Goal: Task Accomplishment & Management: Book appointment/travel/reservation

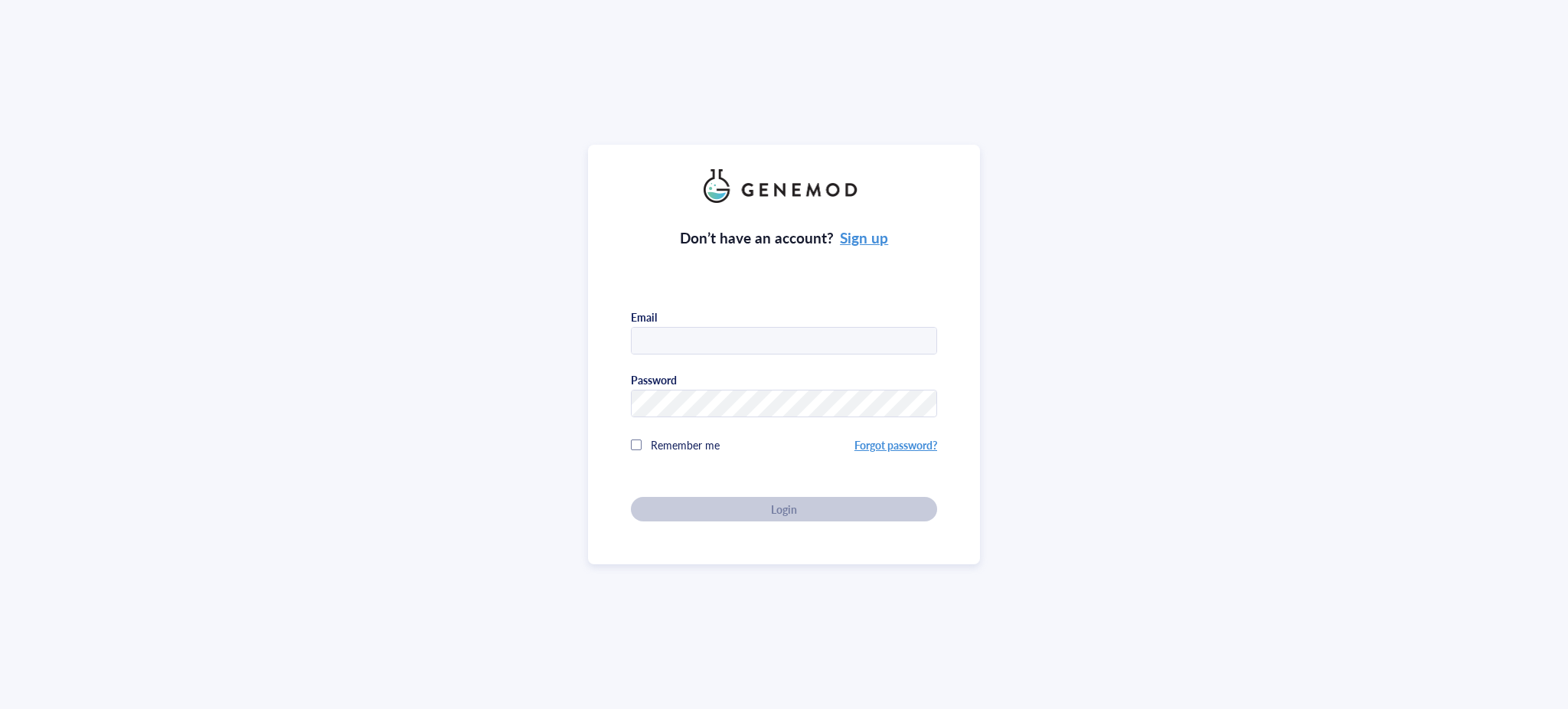
type input "[PERSON_NAME][EMAIL_ADDRESS][PERSON_NAME][DOMAIN_NAME]"
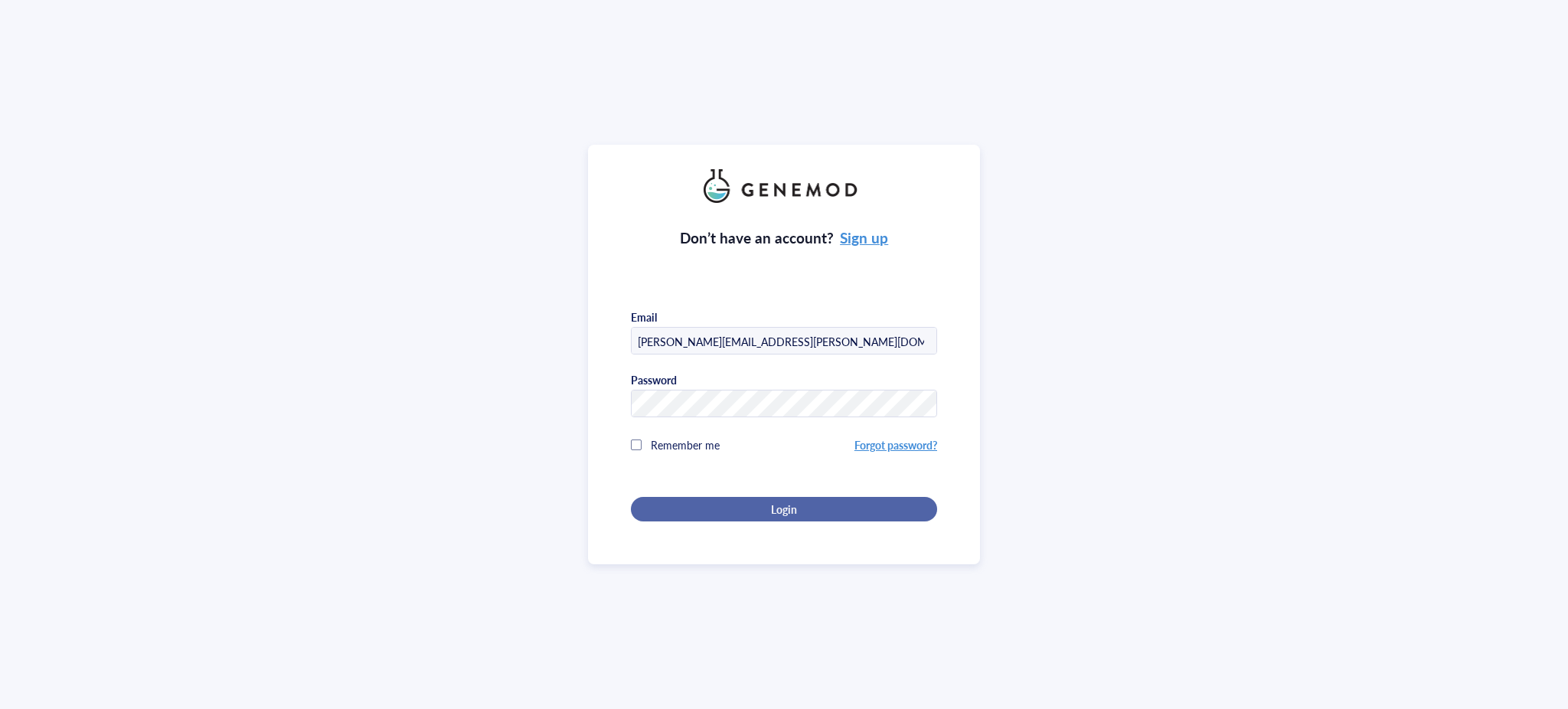
click at [798, 503] on div "Login" at bounding box center [784, 509] width 257 height 14
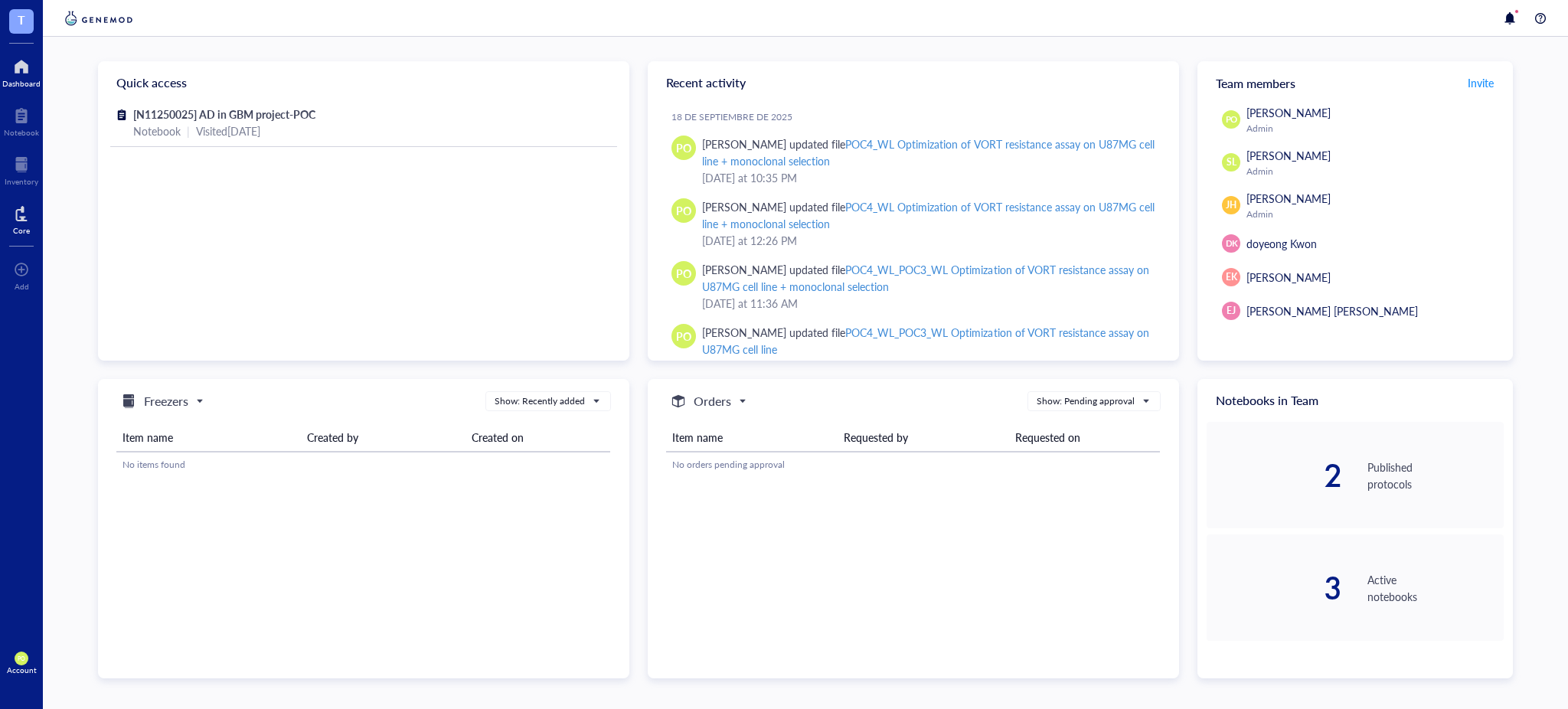
click at [20, 233] on div "Core" at bounding box center [21, 230] width 17 height 9
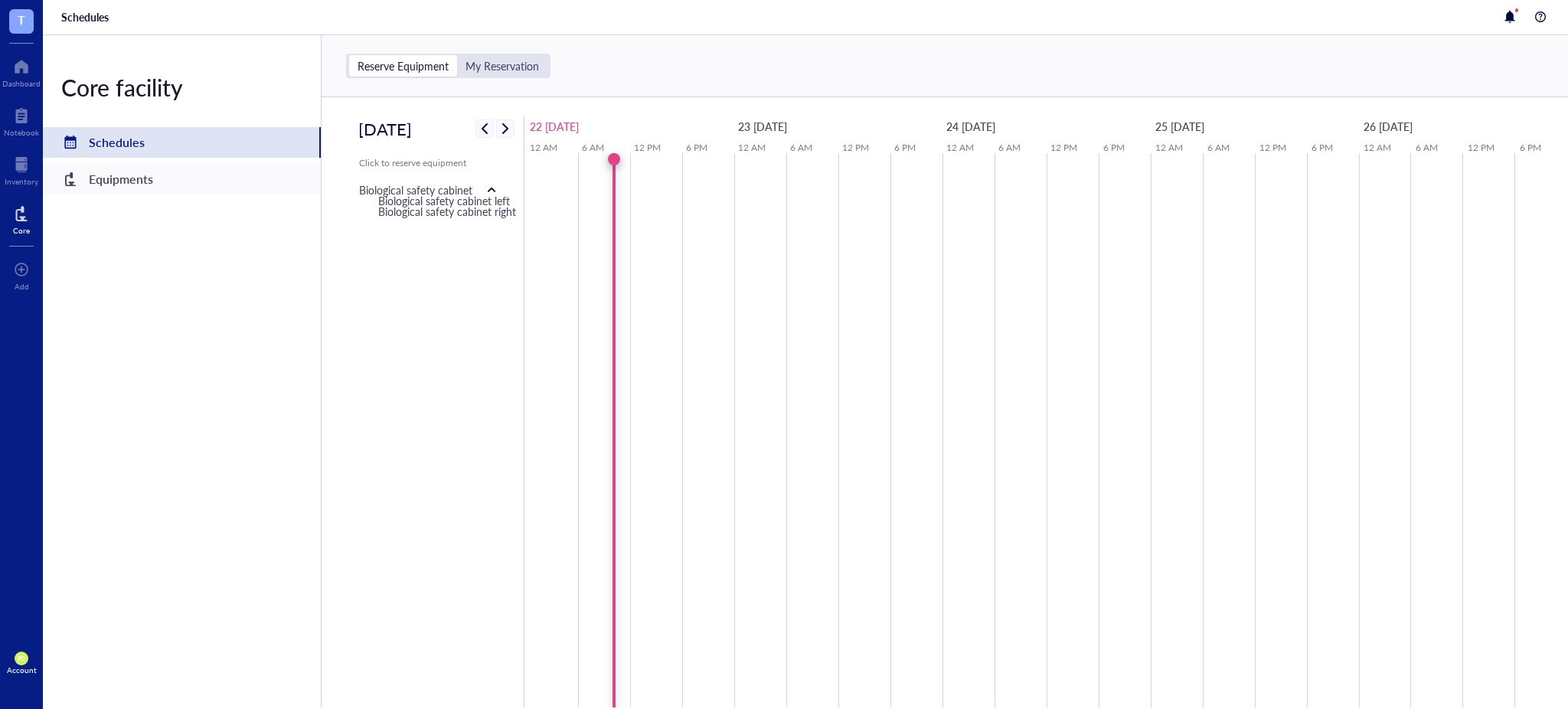
click at [145, 176] on div "Equipments" at bounding box center [120, 179] width 65 height 21
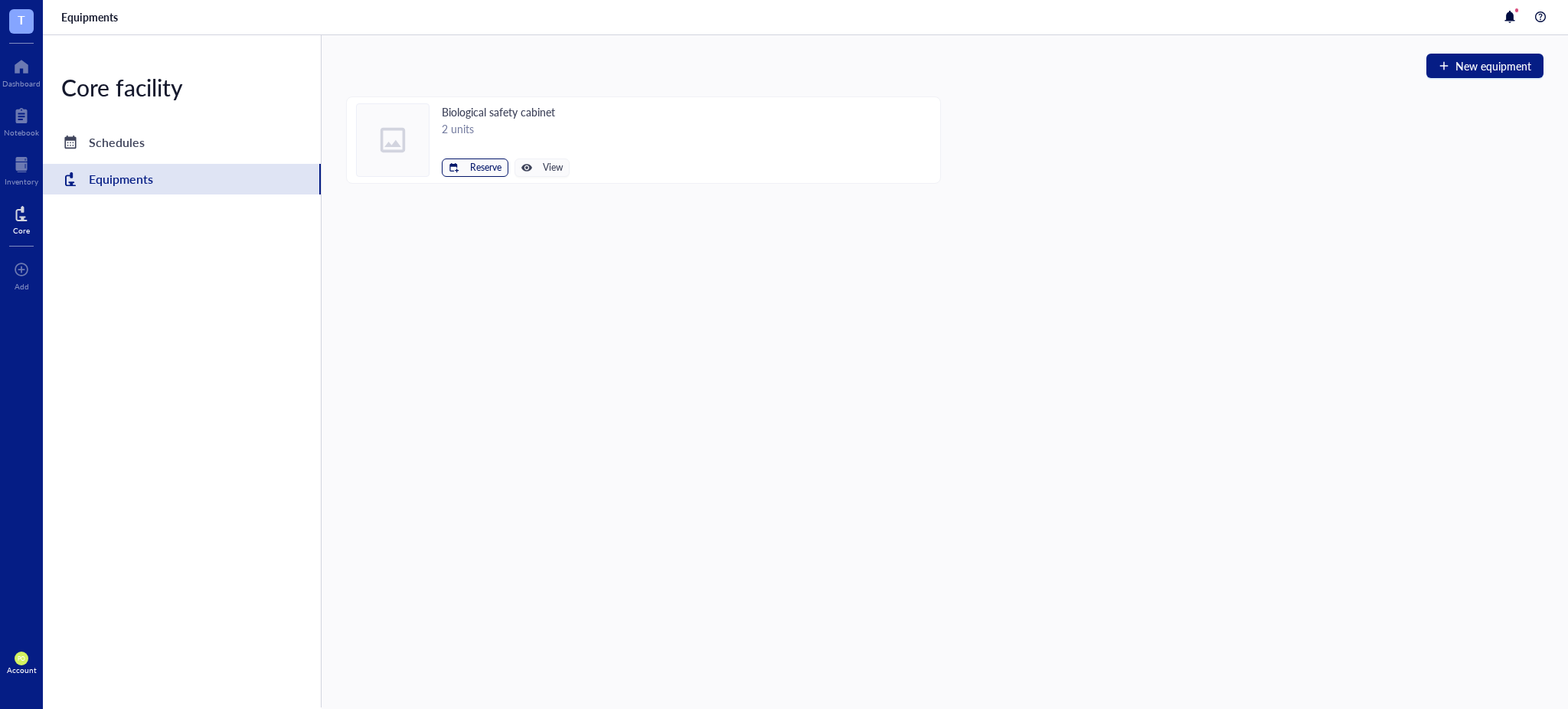
click at [474, 169] on span "Reserve" at bounding box center [486, 168] width 31 height 11
click at [471, 201] on span "Biological safety cabinet left" at bounding box center [429, 194] width 138 height 17
type input "[DATE]"
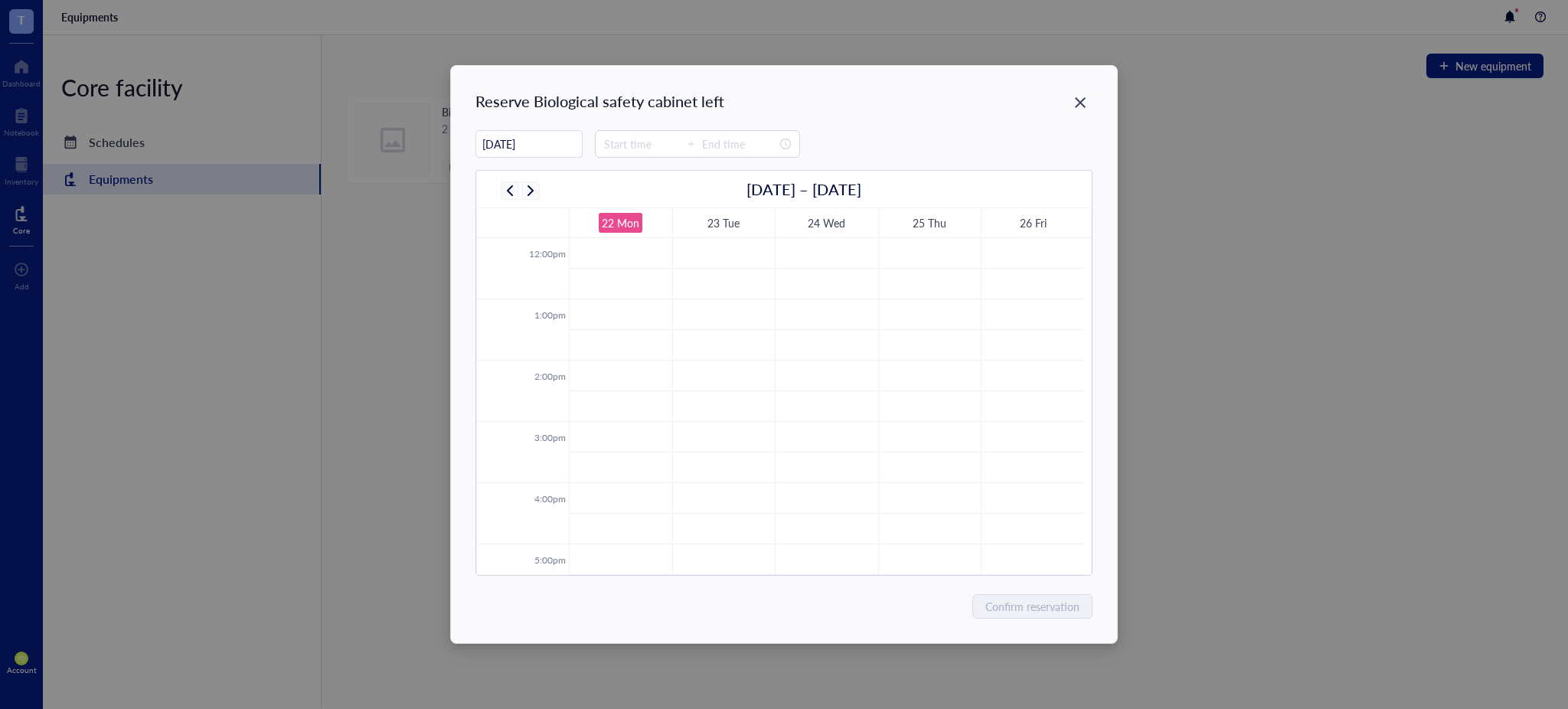
scroll to position [751, 0]
click at [651, 147] on input at bounding box center [641, 143] width 75 height 17
type input "00:30"
click at [608, 281] on div "16" at bounding box center [613, 281] width 37 height 21
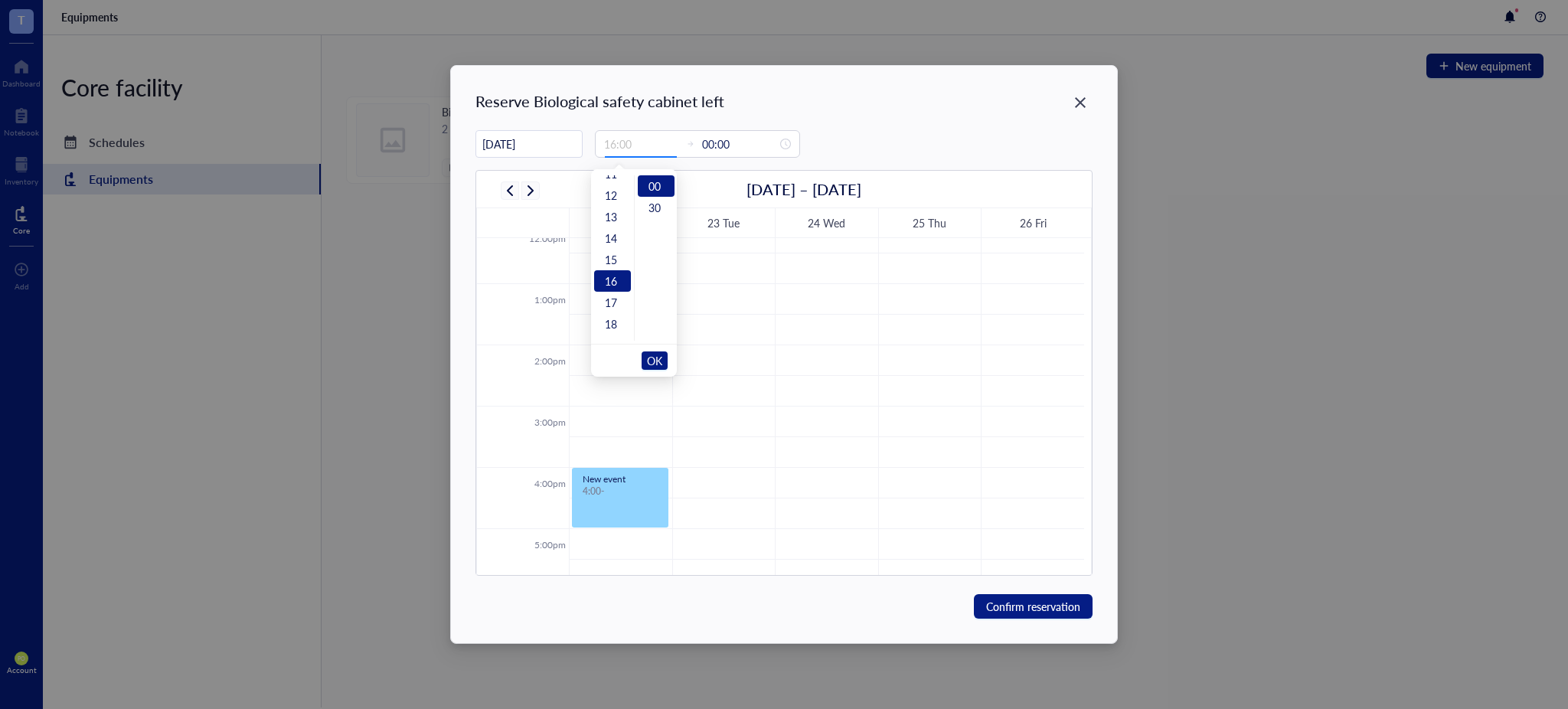
type input "19:00"
type input "00:00"
click at [640, 140] on input "16:00" at bounding box center [641, 143] width 75 height 17
type input "16:10"
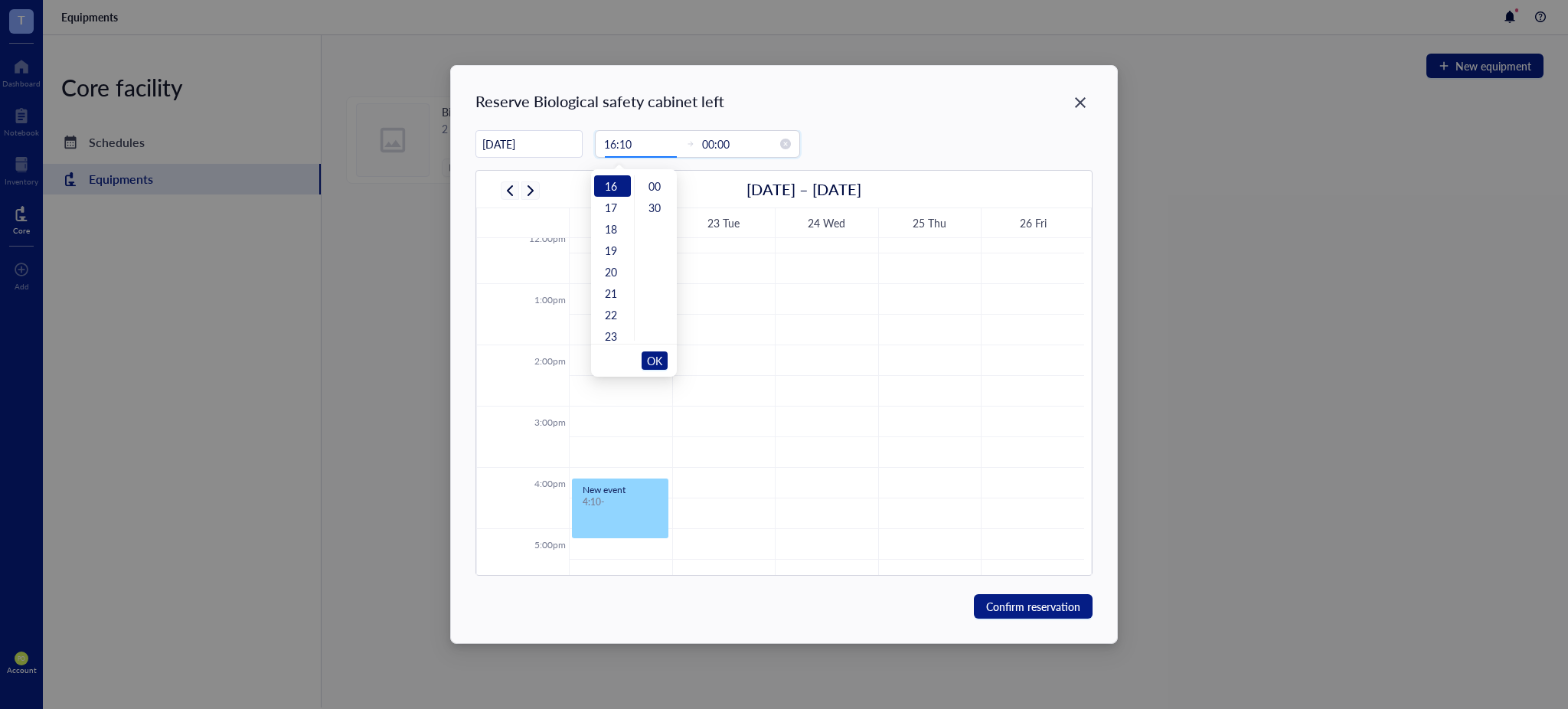
click at [736, 152] on input "00:00" at bounding box center [739, 143] width 75 height 17
drag, startPoint x: 647, startPoint y: 361, endPoint x: 642, endPoint y: 328, distance: 33.4
click at [642, 328] on ul "00 30" at bounding box center [655, 257] width 42 height 165
click at [659, 355] on span "OK" at bounding box center [654, 360] width 15 height 29
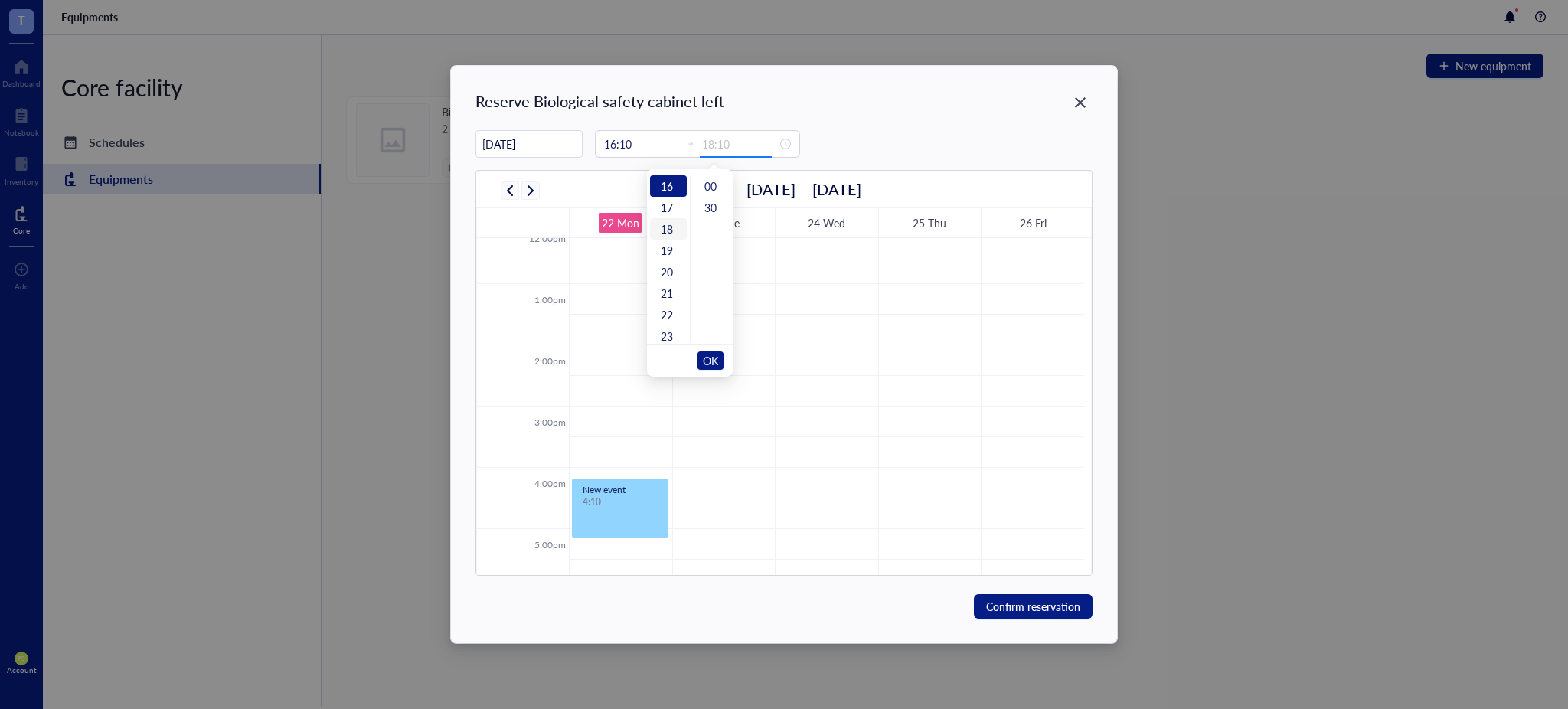
click at [667, 225] on div "18" at bounding box center [669, 229] width 37 height 21
type input "18:00"
click at [716, 356] on span "OK" at bounding box center [710, 360] width 15 height 29
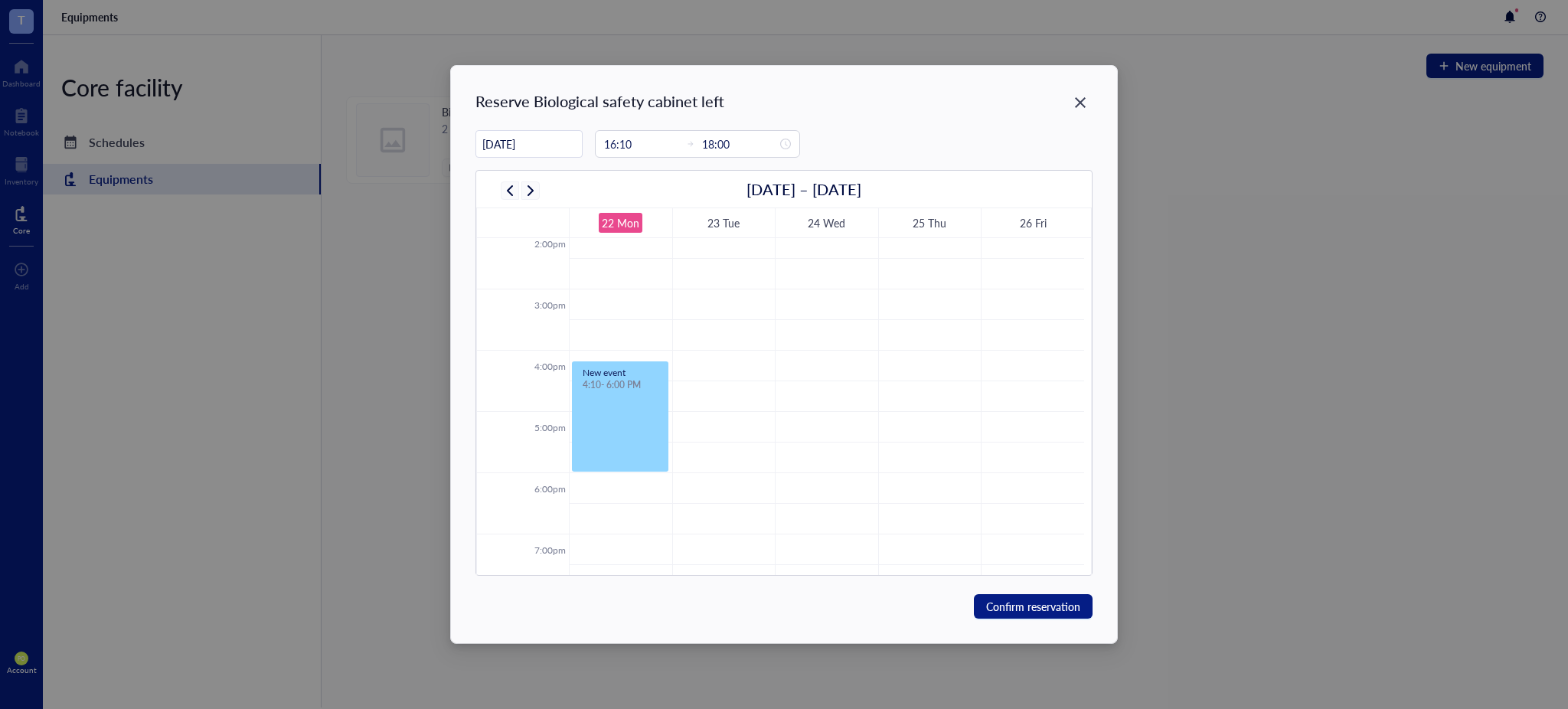
scroll to position [865, 0]
click at [1059, 603] on span "Confirm reservation" at bounding box center [1033, 606] width 94 height 17
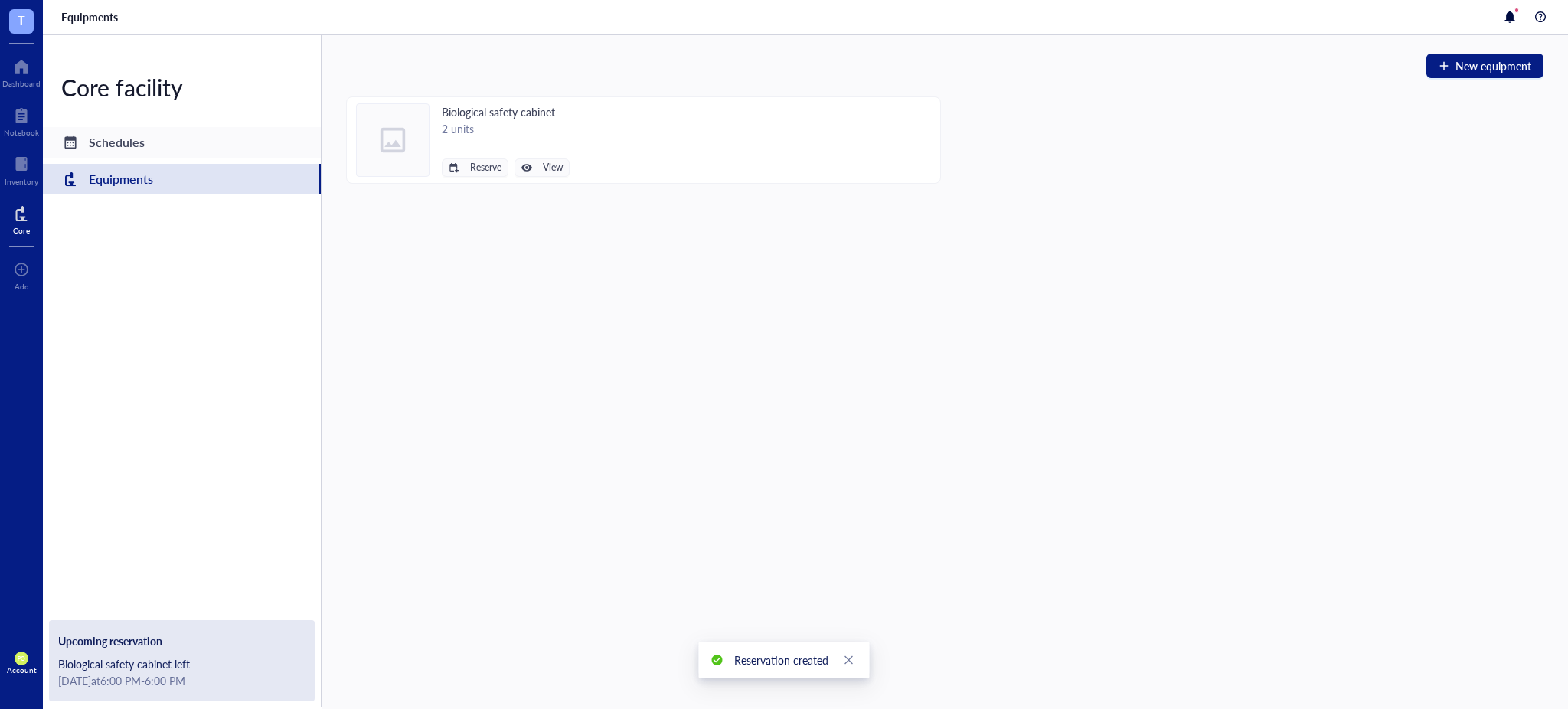
click at [128, 142] on div "Schedules" at bounding box center [116, 142] width 56 height 21
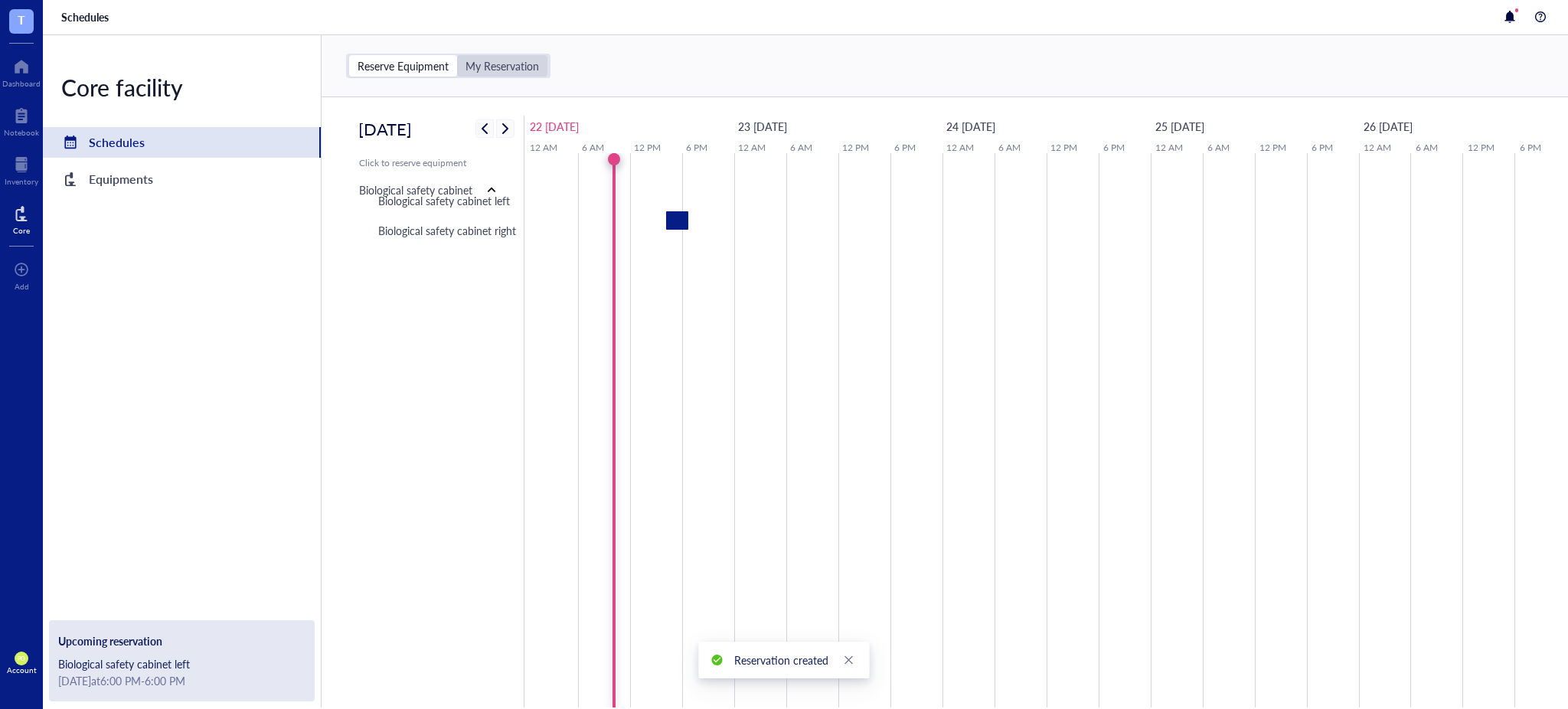
click at [510, 56] on div "My Reservation" at bounding box center [502, 65] width 90 height 21
click at [457, 55] on input "My Reservation" at bounding box center [457, 55] width 0 height 0
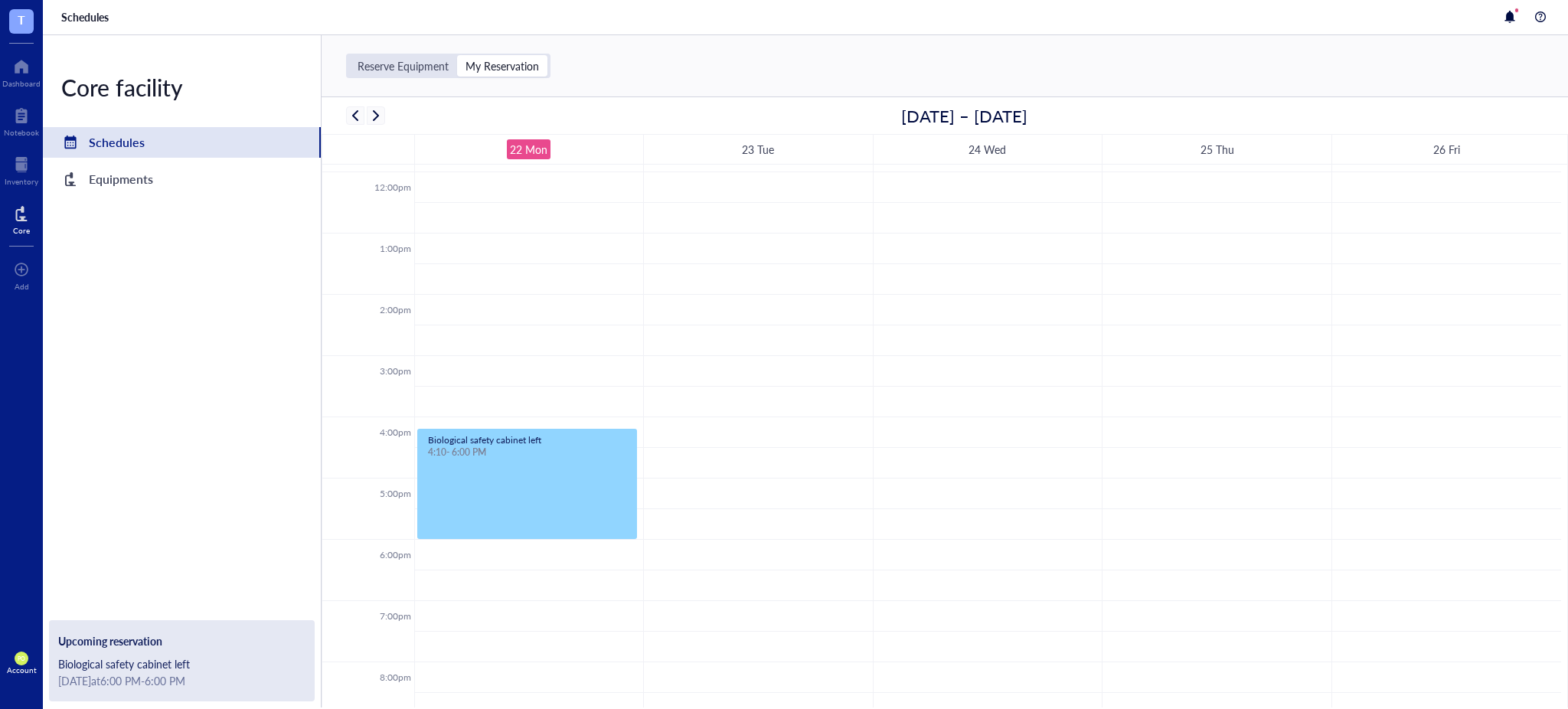
scroll to position [804, 0]
